Goal: Task Accomplishment & Management: Use online tool/utility

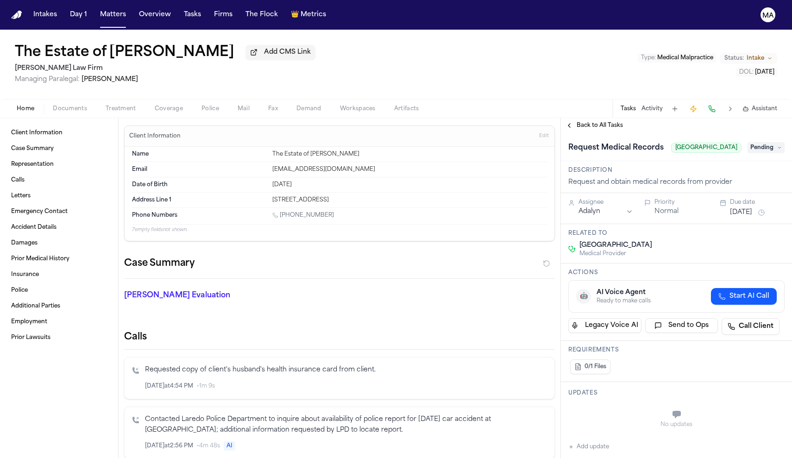
click at [587, 122] on span "Back to All Tasks" at bounding box center [599, 125] width 46 height 7
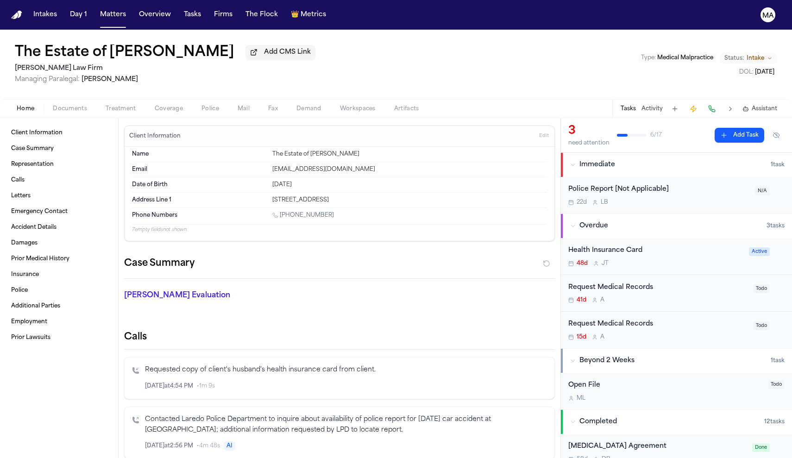
click at [619, 319] on div "Request Medical Records 15d A" at bounding box center [657, 330] width 179 height 22
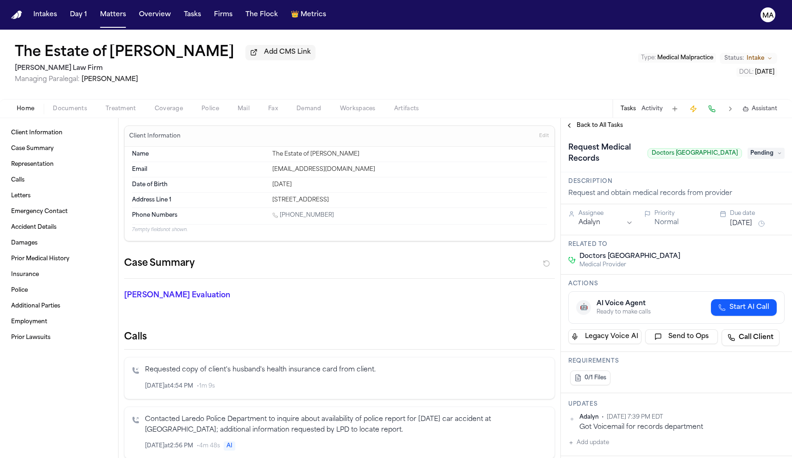
click at [585, 122] on span "Back to All Tasks" at bounding box center [599, 125] width 46 height 7
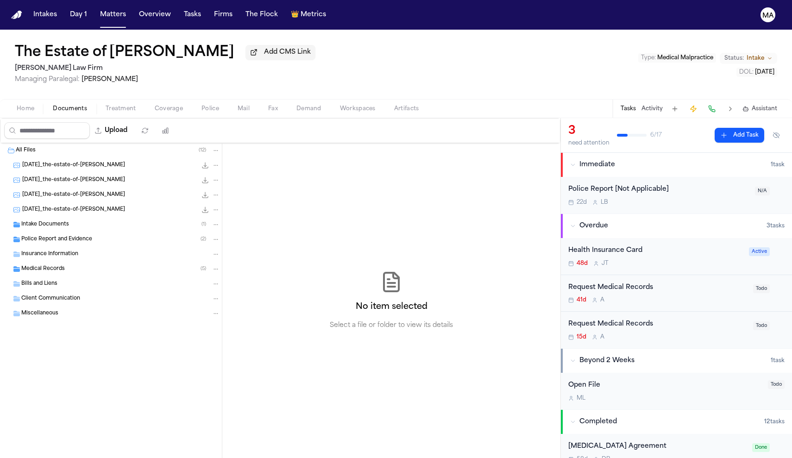
click at [53, 105] on span "Documents" at bounding box center [70, 108] width 34 height 7
click at [73, 262] on div "Medical Records ( 5 )" at bounding box center [111, 269] width 222 height 15
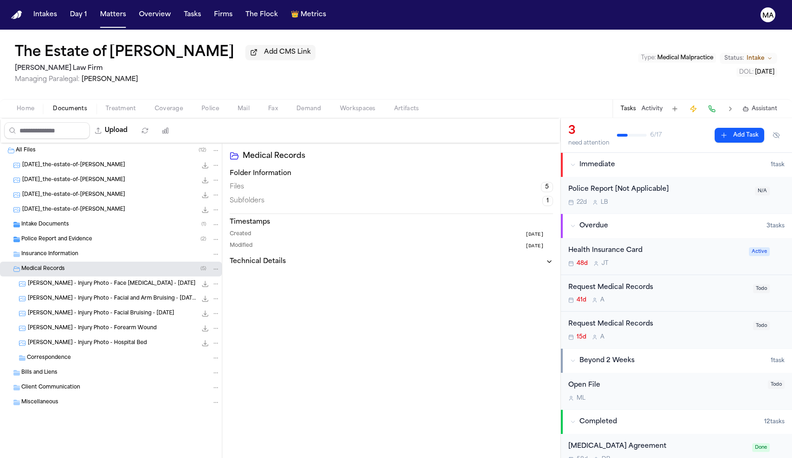
click at [81, 339] on span "G. Gaytan - Injury Photo - Hospital Bed" at bounding box center [87, 343] width 119 height 8
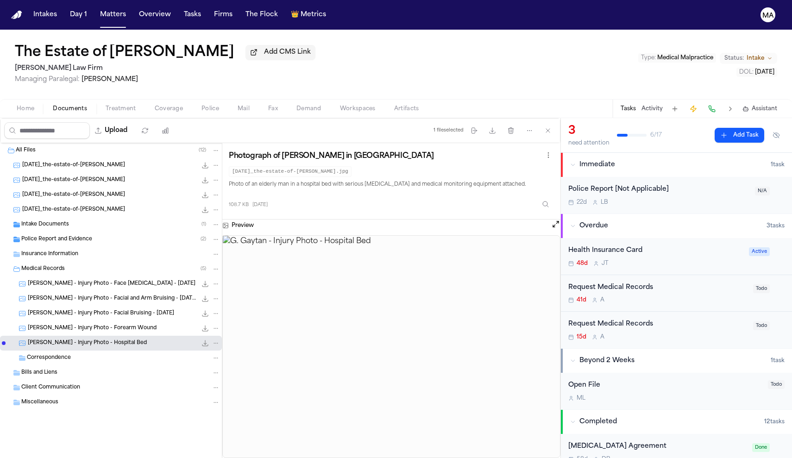
click at [69, 325] on span "G. Gaytan - Injury Photo - Forearm Wound" at bounding box center [92, 329] width 129 height 8
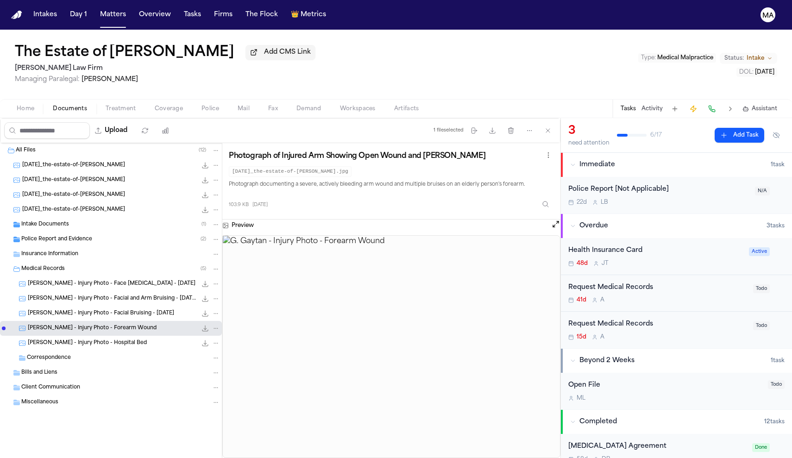
click at [68, 310] on span "G. Gaytan - Injury Photo - Facial Bruising - 7.29.25" at bounding box center [101, 314] width 146 height 8
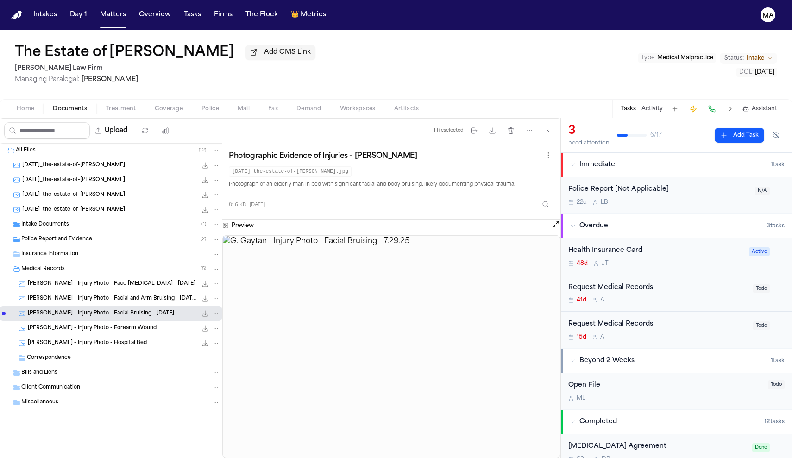
click at [71, 232] on div "Police Report and Evidence ( 2 )" at bounding box center [111, 239] width 222 height 15
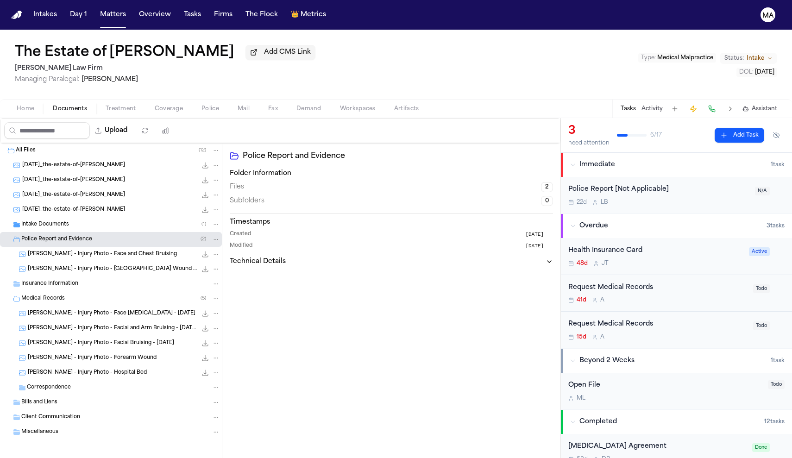
click at [58, 220] on div "Intake Documents ( 1 )" at bounding box center [120, 224] width 199 height 8
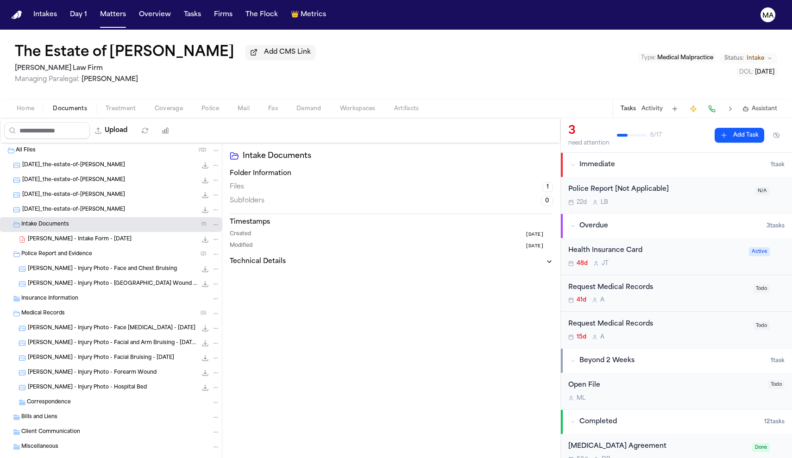
click at [56, 236] on span "G. Gaytan - Intake Form - 7.28.25" at bounding box center [80, 240] width 104 height 8
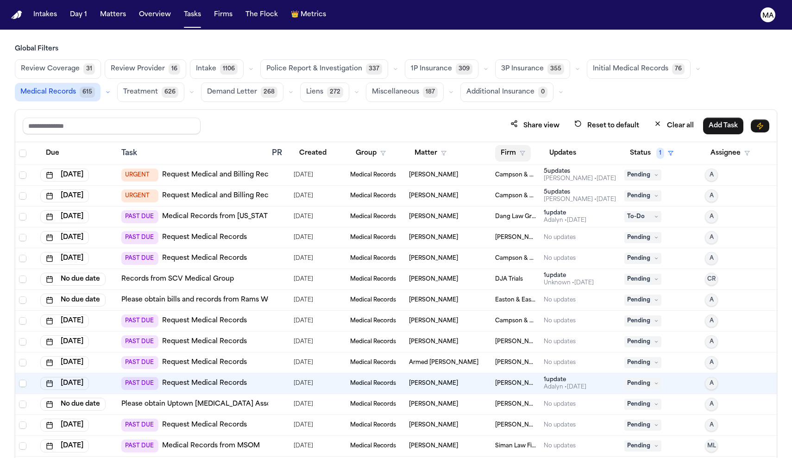
click at [497, 145] on button "Firm" at bounding box center [513, 153] width 36 height 17
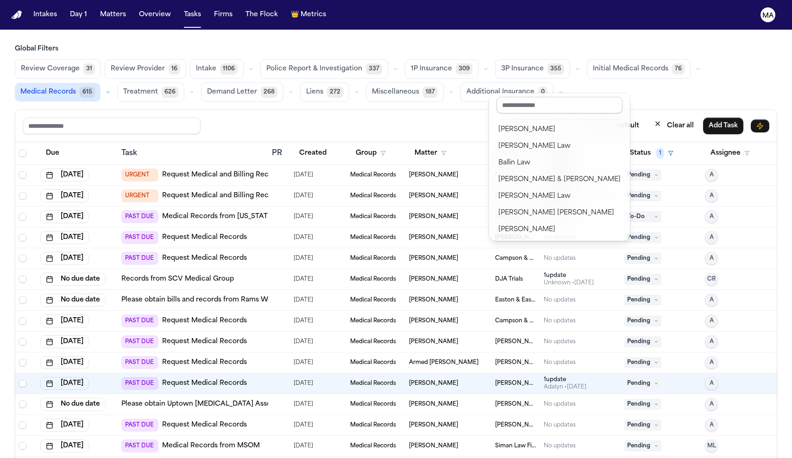
click at [508, 100] on input "text" at bounding box center [559, 105] width 126 height 17
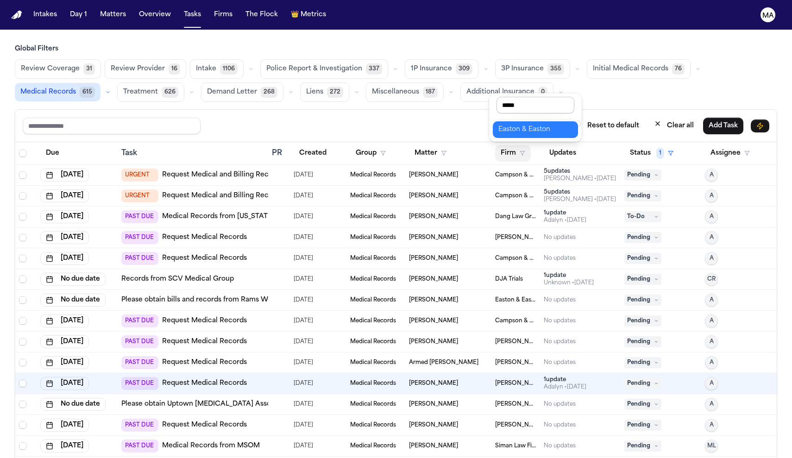
type input "******"
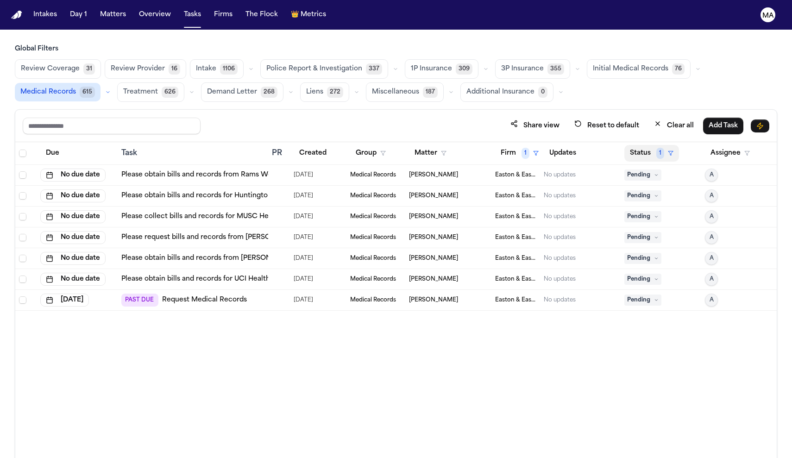
click at [656, 148] on span "1" at bounding box center [660, 153] width 8 height 11
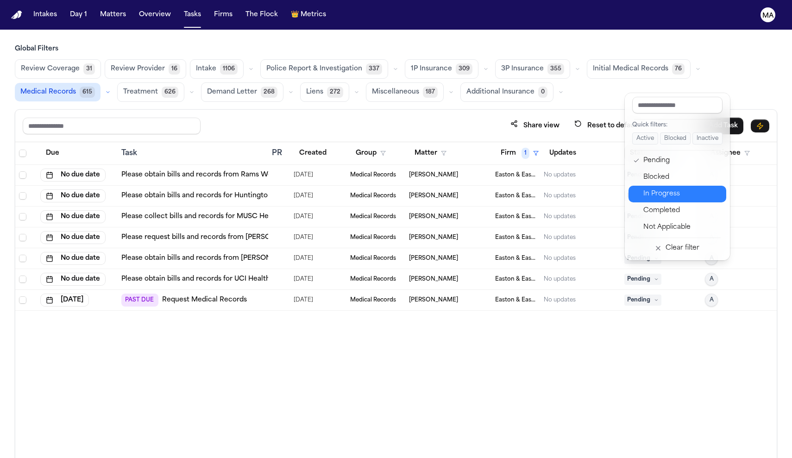
click at [643, 188] on div "In Progress" at bounding box center [681, 193] width 77 height 11
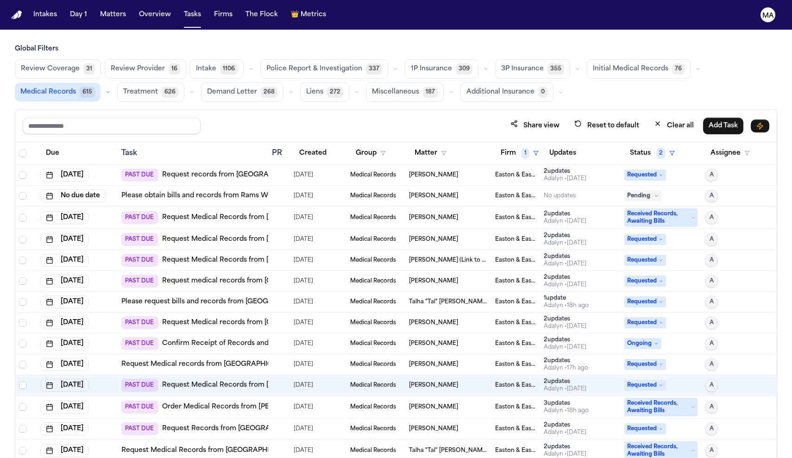
click at [226, 117] on div "Share view Reset to default Clear all Add Task" at bounding box center [396, 125] width 746 height 17
click at [213, 213] on link "Request Medical Records from Hoag Memorial Hospital - Irvine" at bounding box center [318, 217] width 313 height 9
click at [526, 382] on div "Easton & Easton" at bounding box center [515, 385] width 41 height 7
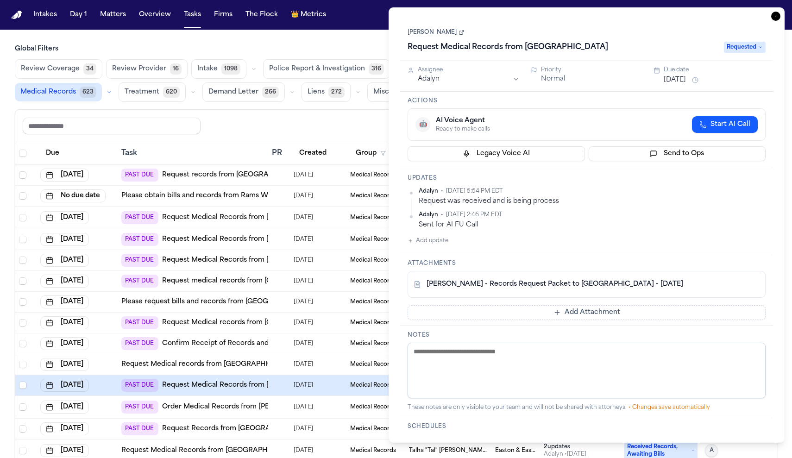
click at [780, 12] on icon "button" at bounding box center [775, 16] width 9 height 9
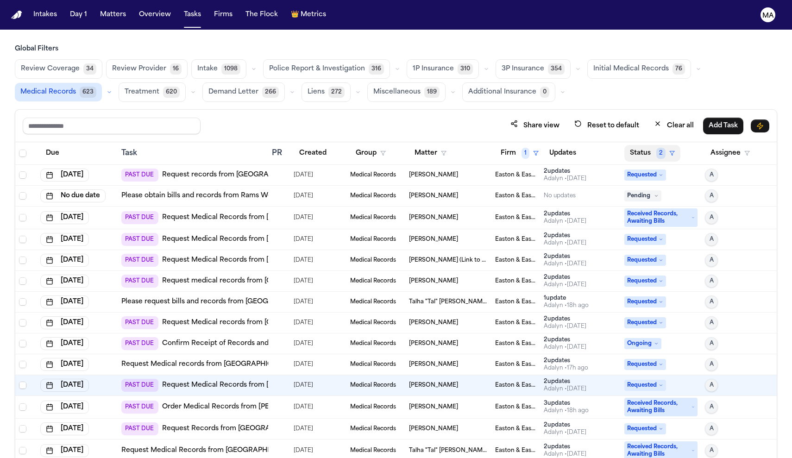
click at [656, 148] on span "2" at bounding box center [660, 153] width 9 height 11
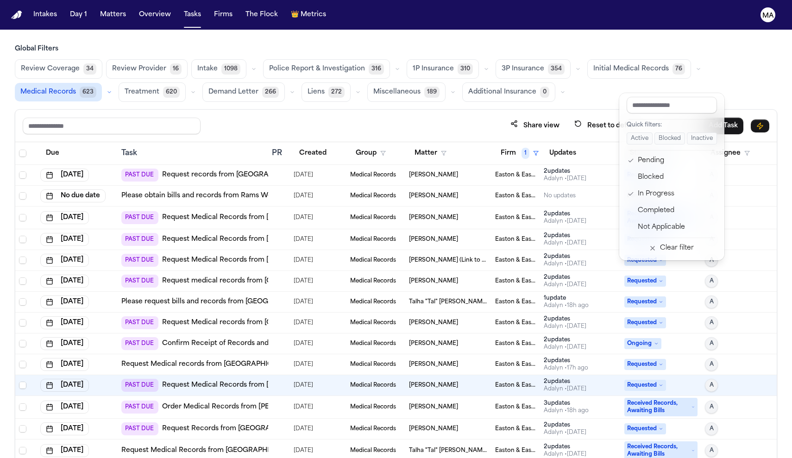
click at [576, 61] on div "Global Filters Review Coverage 34 Review Provider 16 Intake 1098 Police Report …" at bounding box center [396, 271] width 762 height 454
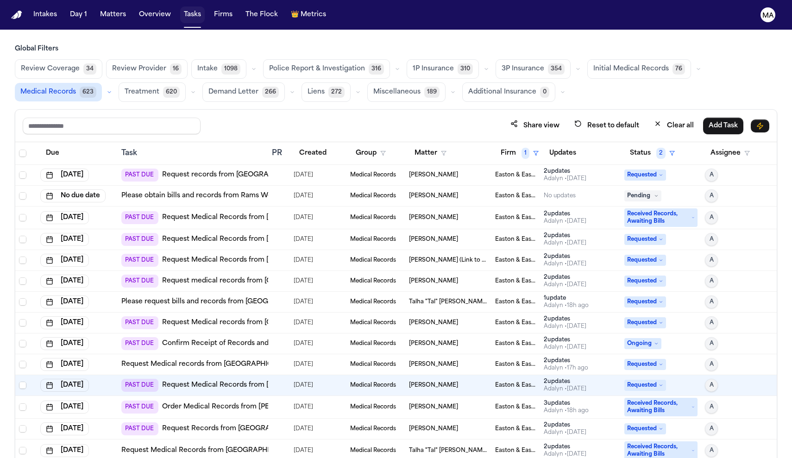
click at [180, 12] on button "Tasks" at bounding box center [192, 14] width 25 height 17
click at [180, 11] on button "Tasks" at bounding box center [192, 14] width 25 height 17
click at [180, 12] on button "Tasks" at bounding box center [192, 14] width 25 height 17
click at [180, 7] on button "Tasks" at bounding box center [192, 14] width 25 height 17
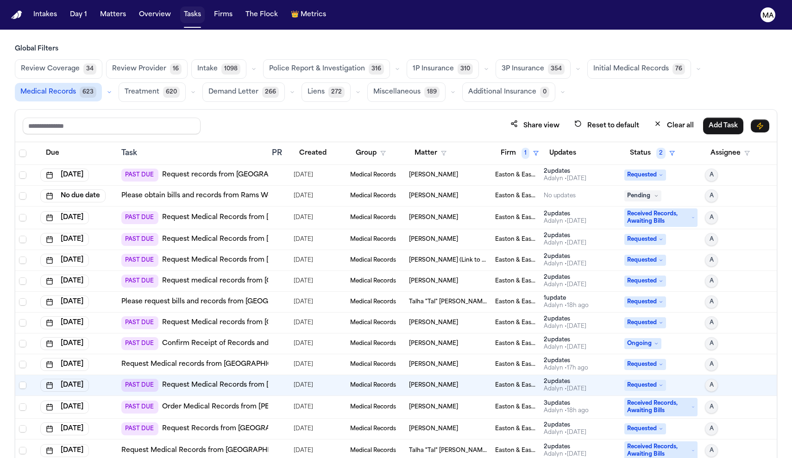
click at [180, 7] on button "Tasks" at bounding box center [192, 14] width 25 height 17
click at [135, 8] on button "Overview" at bounding box center [154, 14] width 39 height 17
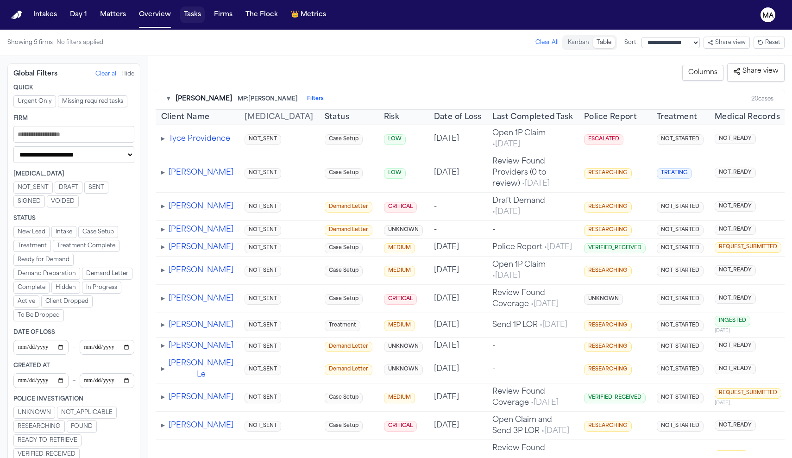
click at [180, 10] on button "Tasks" at bounding box center [192, 14] width 25 height 17
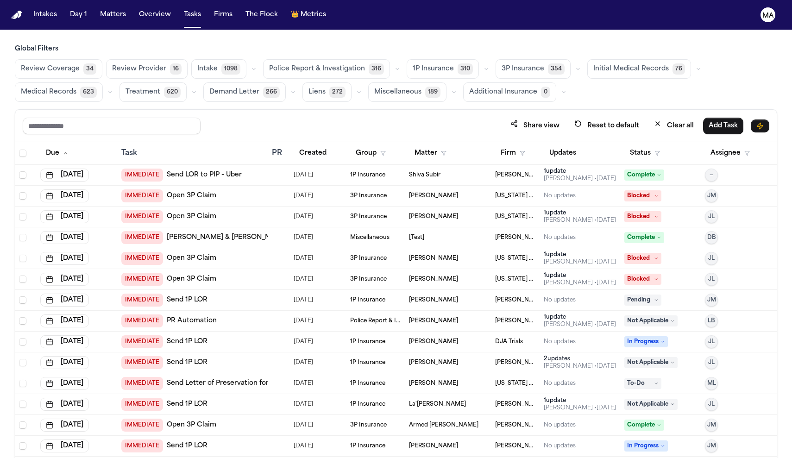
click at [446, 59] on div "Review Coverage 34 Review Provider 16 Intake 1098 Police Report & Investigation…" at bounding box center [396, 80] width 762 height 43
click at [76, 88] on span "Medical Records" at bounding box center [49, 92] width 56 height 9
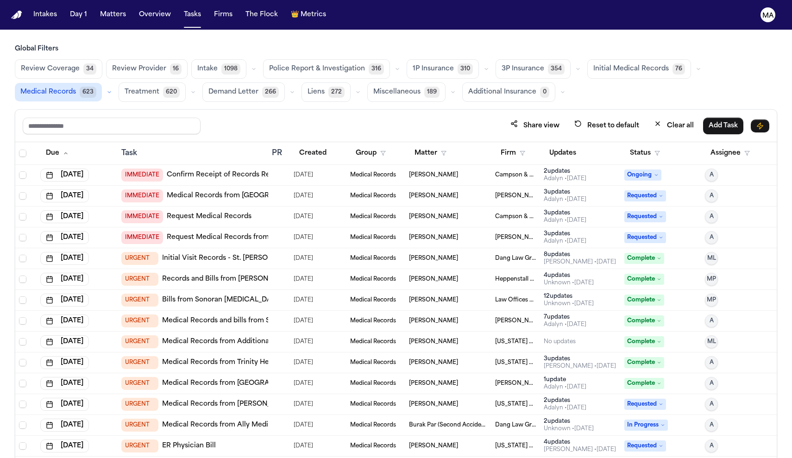
click at [636, 142] on th "Status" at bounding box center [660, 153] width 81 height 23
click at [636, 145] on button "Status" at bounding box center [644, 153] width 41 height 17
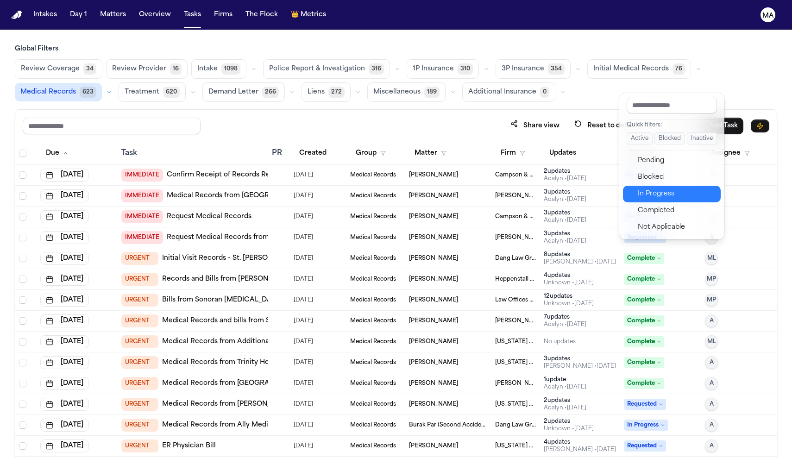
click at [638, 188] on div "In Progress" at bounding box center [676, 193] width 77 height 11
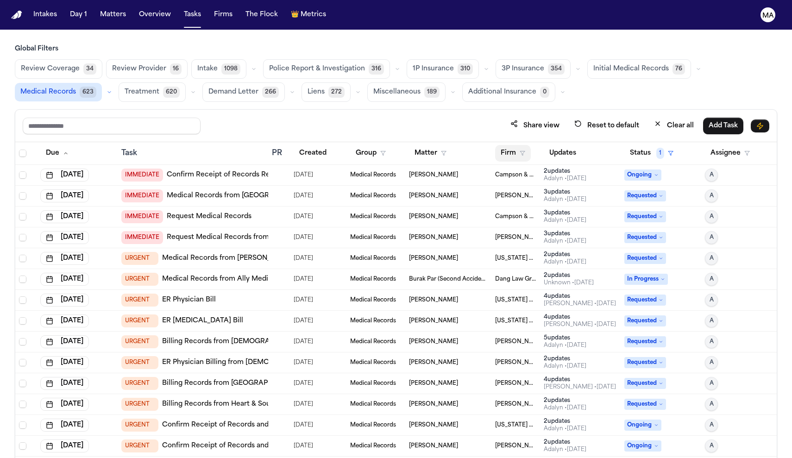
click at [501, 145] on button "Firm" at bounding box center [513, 153] width 36 height 17
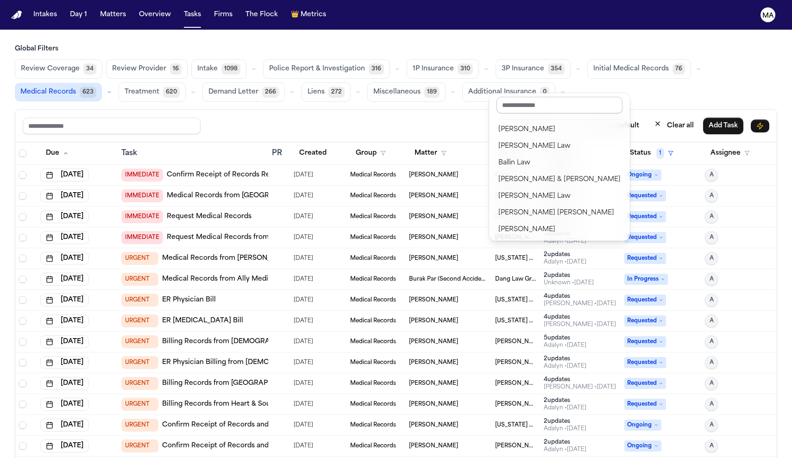
click at [525, 103] on input "text" at bounding box center [559, 105] width 126 height 17
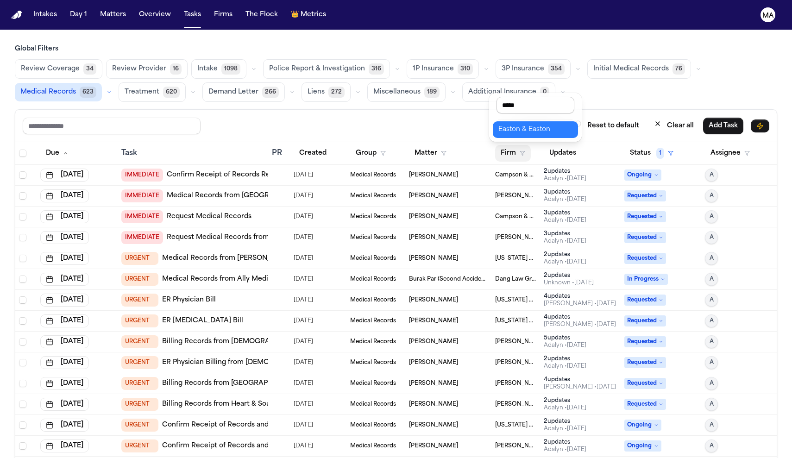
type input "******"
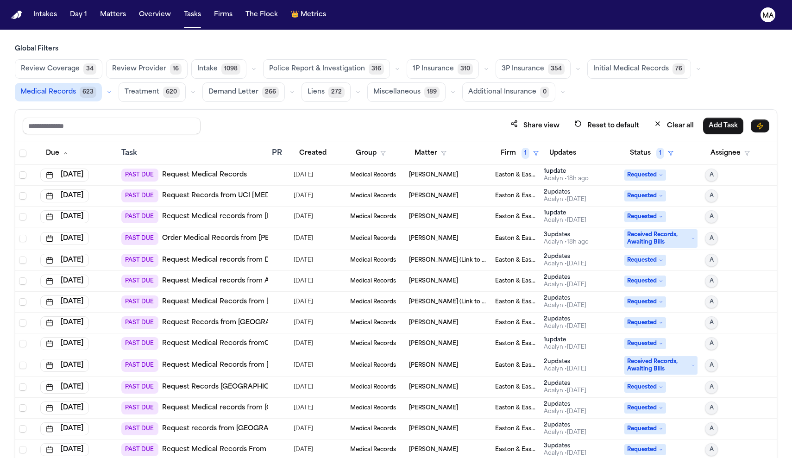
click at [250, 169] on div "PAST DUE Request Medical Records" at bounding box center [192, 175] width 143 height 13
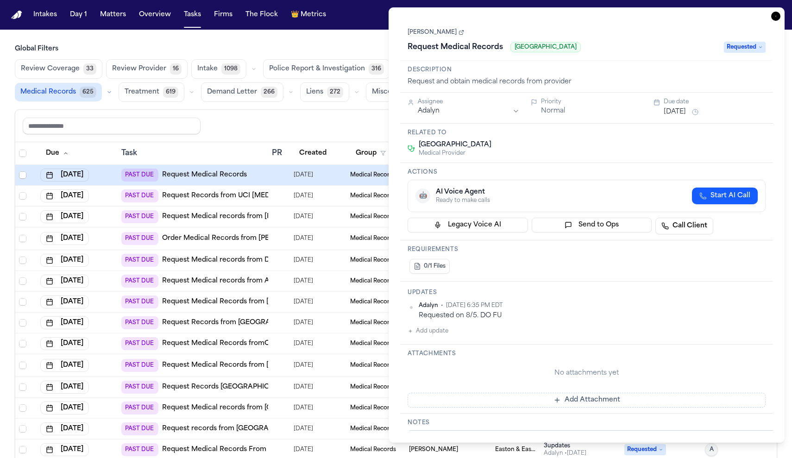
click at [415, 325] on button "Add update" at bounding box center [427, 330] width 41 height 11
click at [453, 329] on textarea "Add your update" at bounding box center [591, 338] width 339 height 19
type textarea "*"
click at [743, 349] on button "Cancel" at bounding box center [751, 354] width 27 height 11
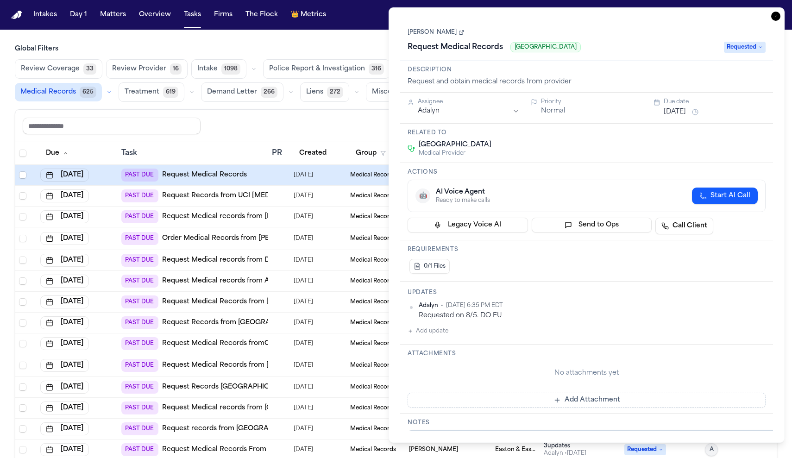
click at [415, 29] on link "Colin Lee" at bounding box center [435, 32] width 56 height 7
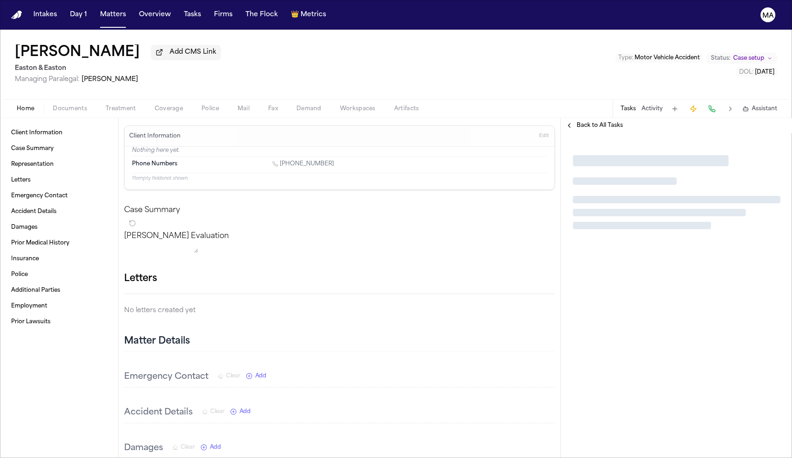
click at [49, 99] on div "Home Documents Treatment Coverage Police Mail Fax Demand Workspaces Artifacts T…" at bounding box center [396, 108] width 792 height 19
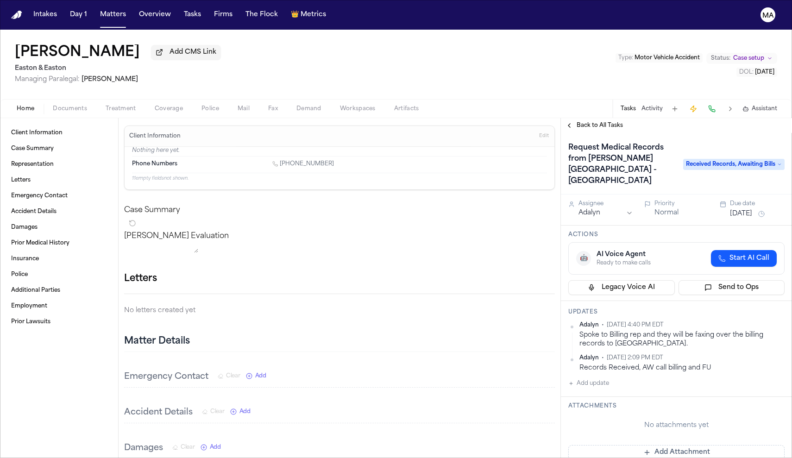
click at [53, 105] on span "Documents" at bounding box center [70, 108] width 34 height 7
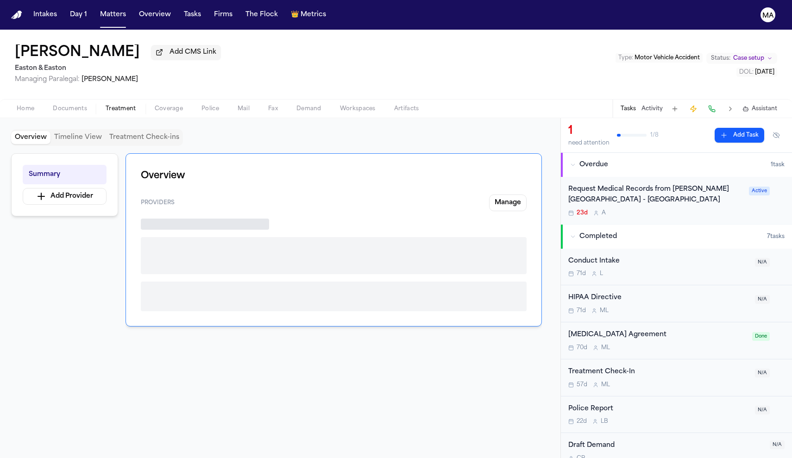
click at [106, 105] on span "Treatment" at bounding box center [121, 108] width 31 height 7
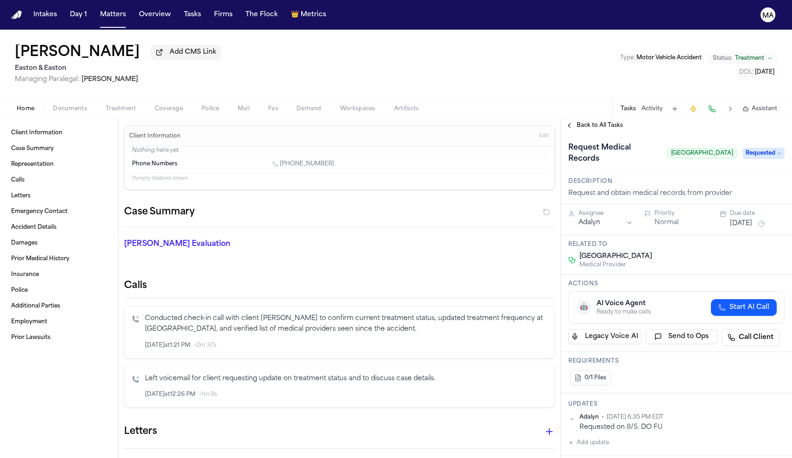
click at [53, 105] on span "Documents" at bounding box center [70, 108] width 34 height 7
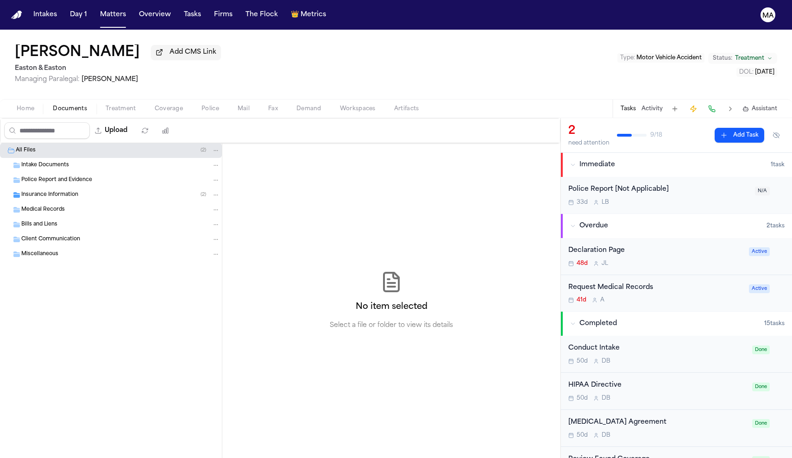
click at [52, 191] on span "Insurance Information" at bounding box center [49, 195] width 57 height 8
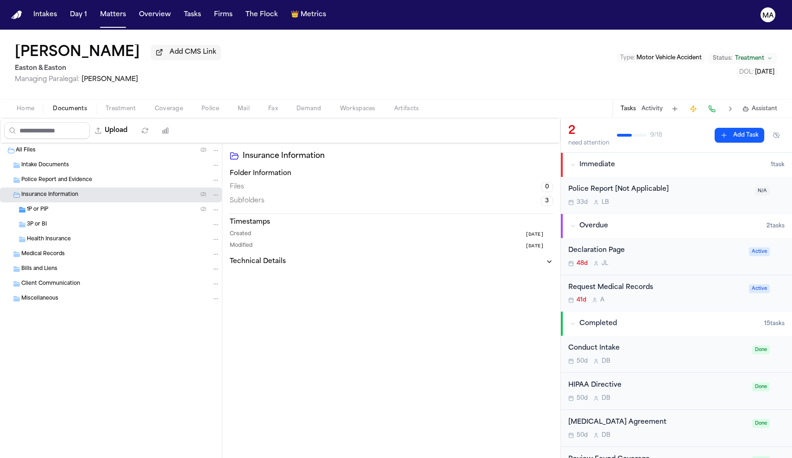
click at [51, 206] on div "1P or PIP ( 2 )" at bounding box center [123, 210] width 193 height 8
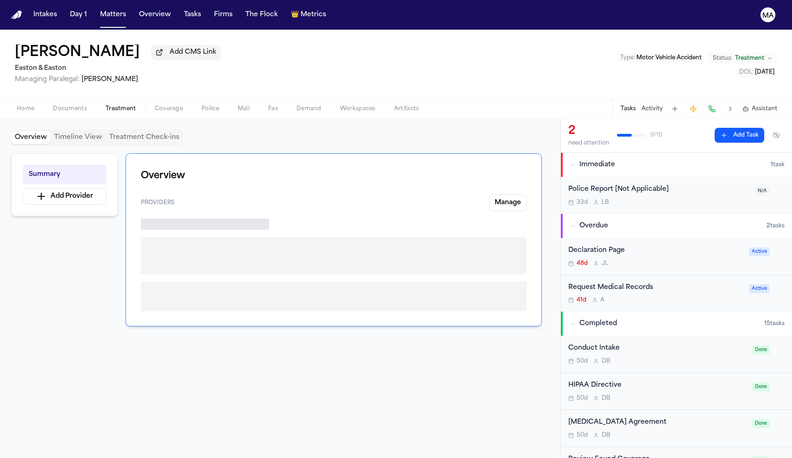
click at [106, 105] on span "Treatment" at bounding box center [121, 108] width 31 height 7
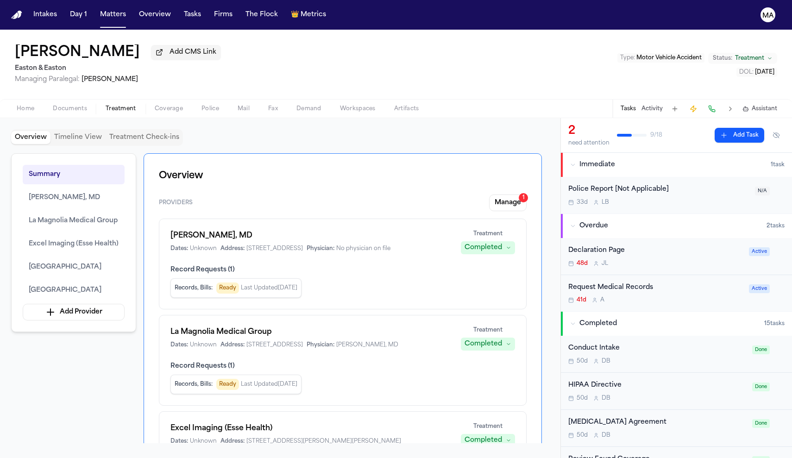
click at [640, 296] on div "41d A" at bounding box center [655, 299] width 175 height 7
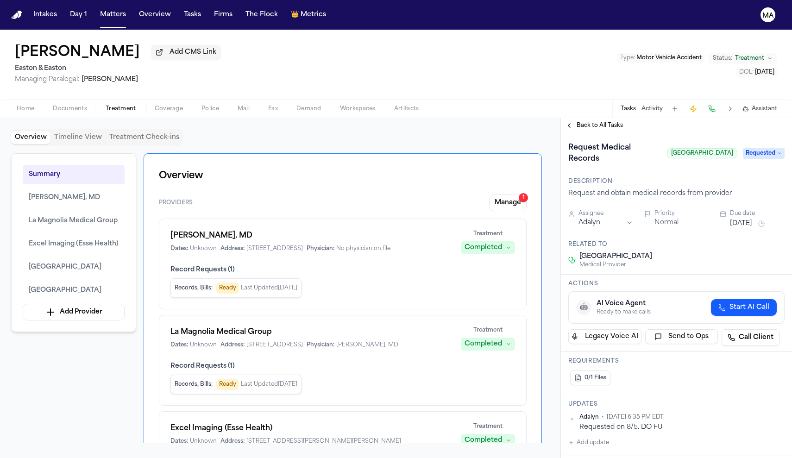
click at [588, 122] on span "Back to All Tasks" at bounding box center [599, 125] width 46 height 7
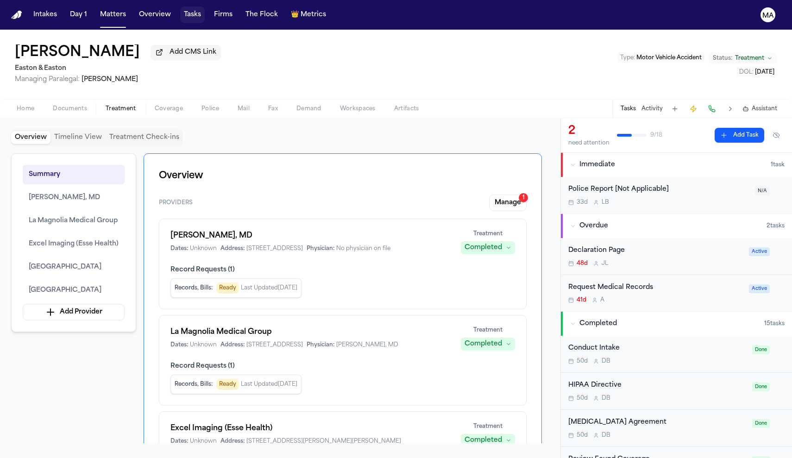
click at [180, 10] on button "Tasks" at bounding box center [192, 14] width 25 height 17
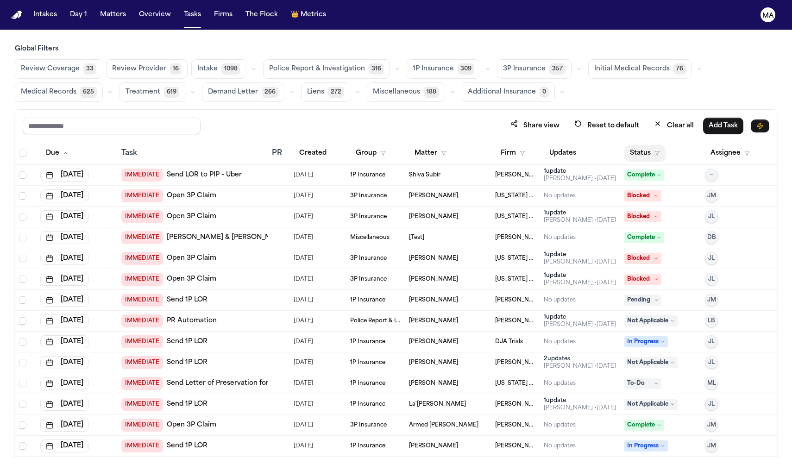
click at [631, 145] on button "Status" at bounding box center [644, 153] width 41 height 17
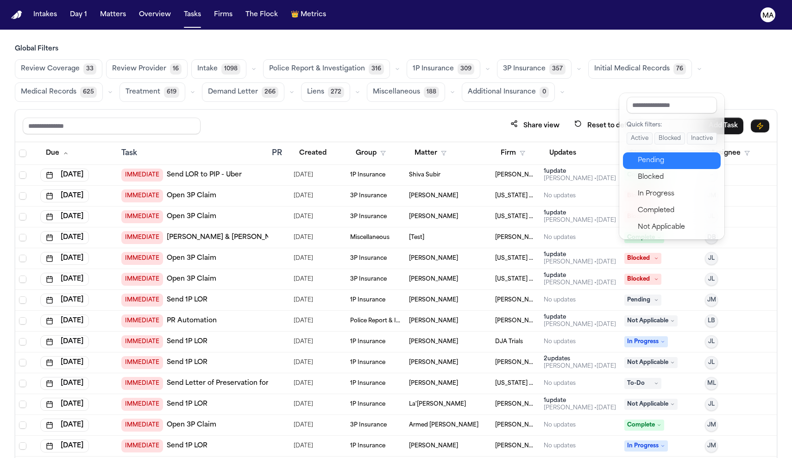
click at [643, 155] on div "Pending" at bounding box center [676, 160] width 77 height 11
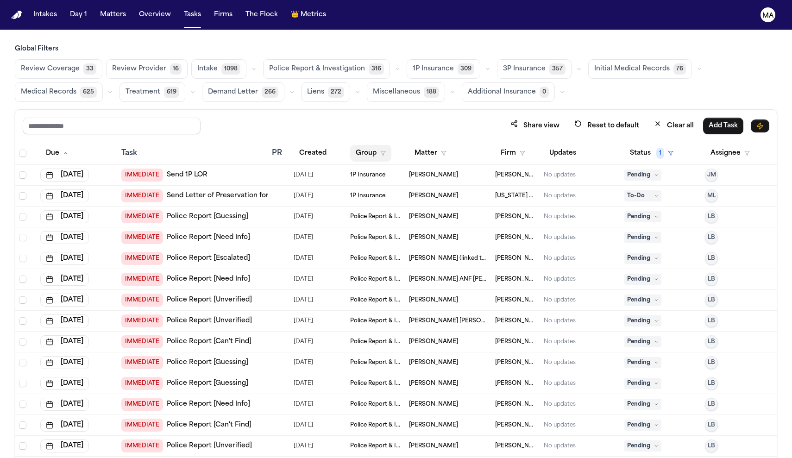
click at [355, 145] on button "Group" at bounding box center [370, 153] width 41 height 17
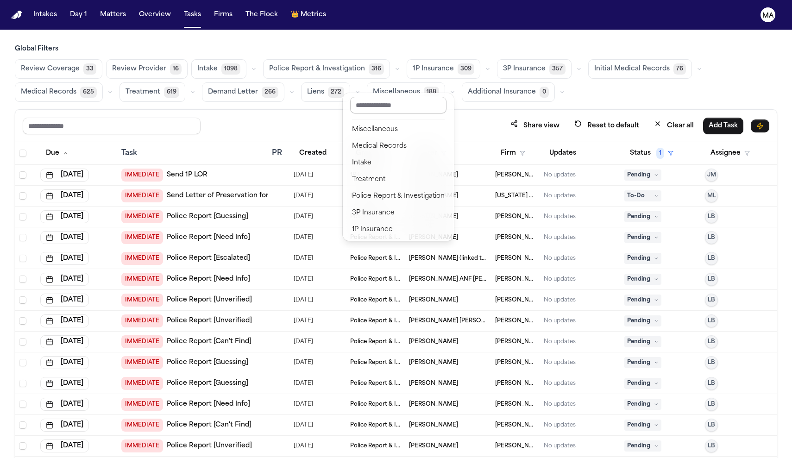
click at [393, 105] on input "text" at bounding box center [398, 105] width 96 height 17
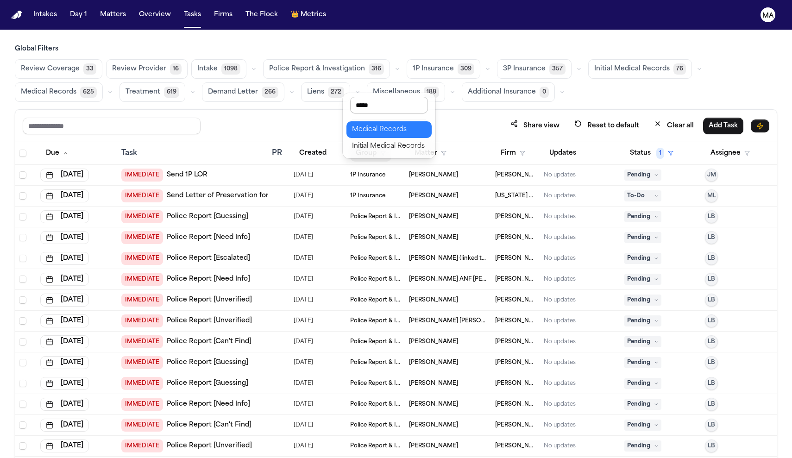
type input "******"
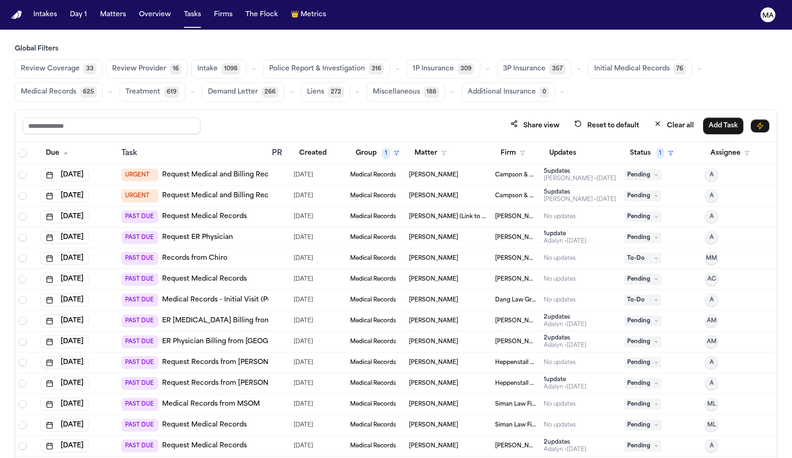
click at [299, 59] on div "Review Coverage 33 Review Provider 16 Intake 1098 Police Report & Investigation…" at bounding box center [396, 80] width 762 height 43
click at [19, 150] on span "Select all" at bounding box center [22, 153] width 7 height 7
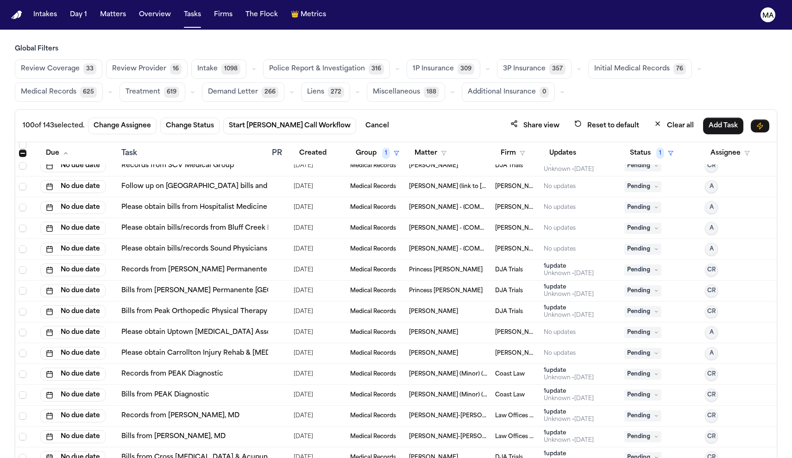
scroll to position [2634, 0]
